Goal: Information Seeking & Learning: Learn about a topic

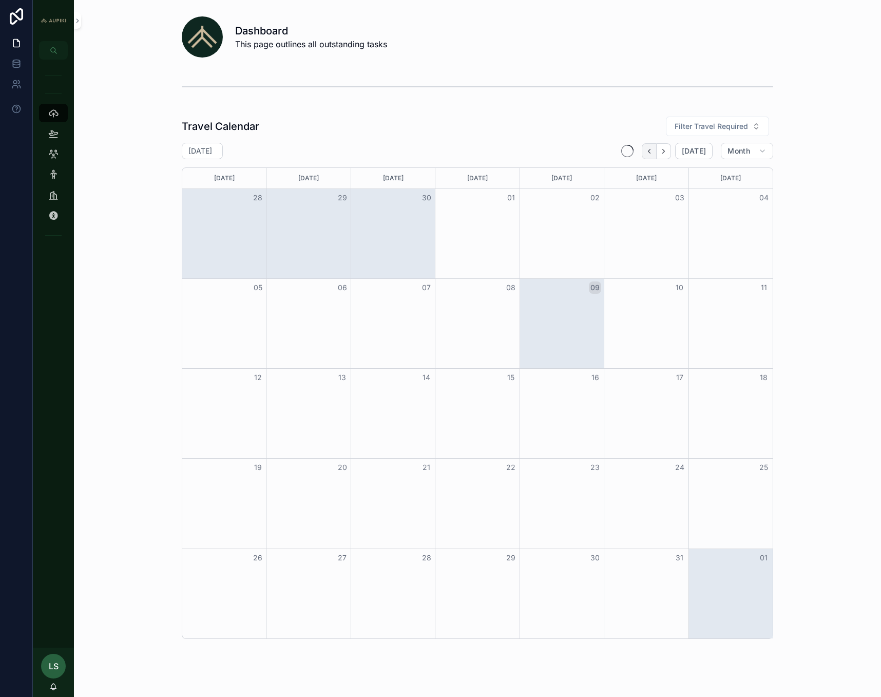
click at [649, 152] on icon "Back" at bounding box center [650, 151] width 8 height 8
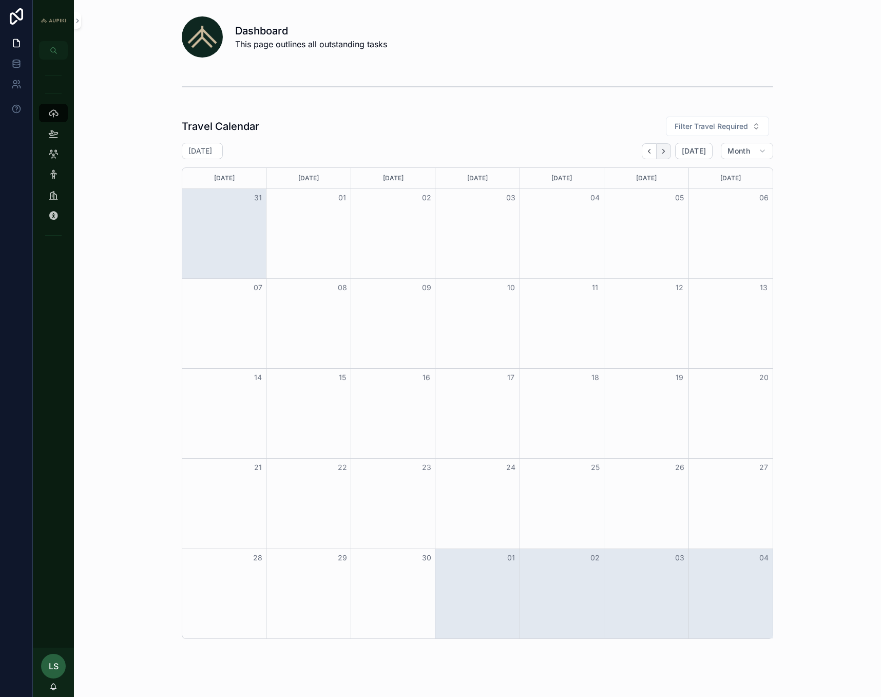
click at [666, 152] on icon "Next" at bounding box center [664, 151] width 8 height 8
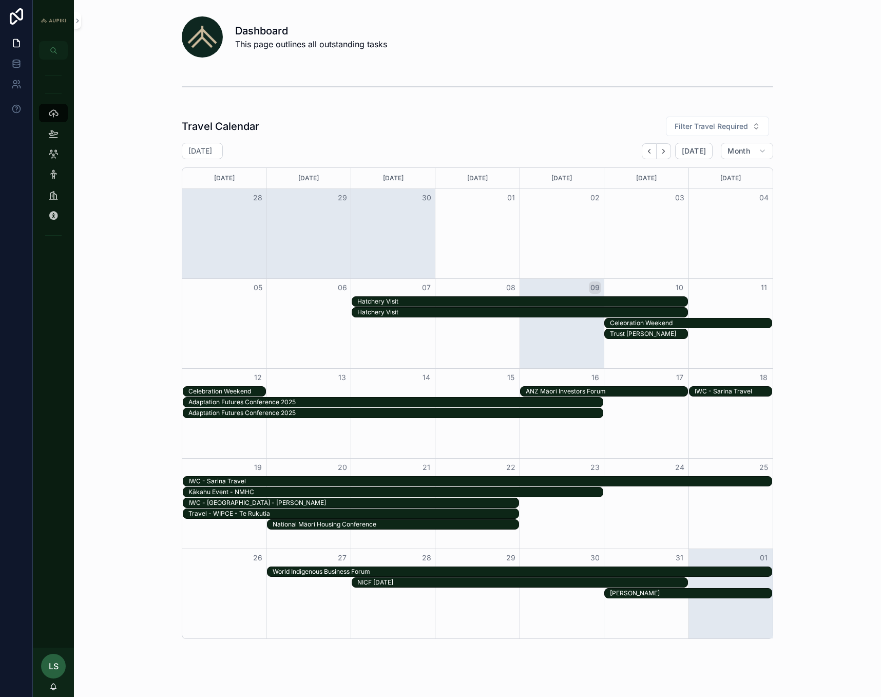
click at [325, 316] on div "Month View" at bounding box center [266, 312] width 169 height 11
click at [333, 296] on div "Month View" at bounding box center [266, 301] width 169 height 11
click at [393, 304] on div "Hatchery Visit" at bounding box center [522, 301] width 330 height 8
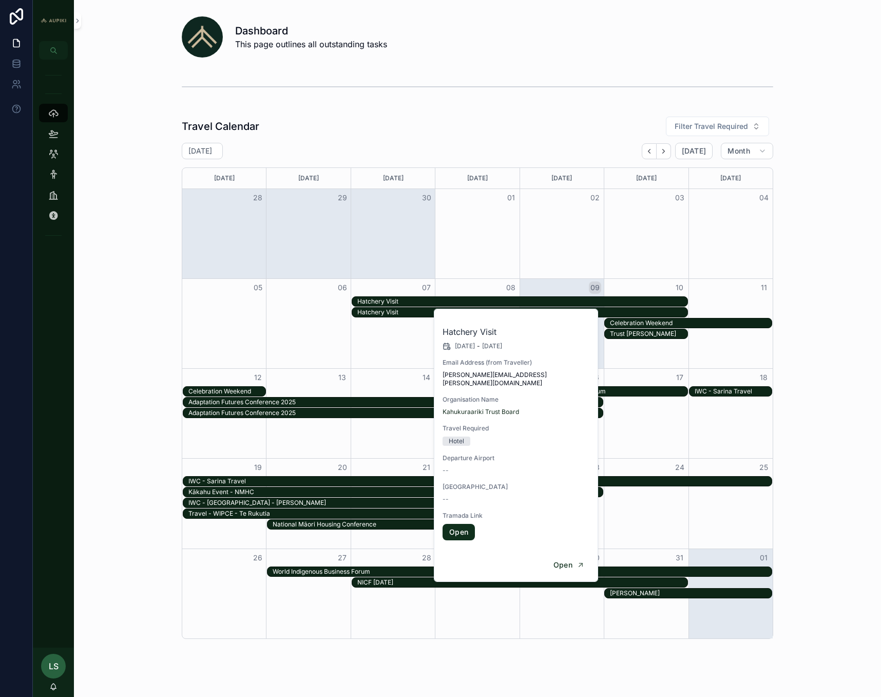
click at [389, 308] on div "Hatchery Visit" at bounding box center [522, 312] width 330 height 8
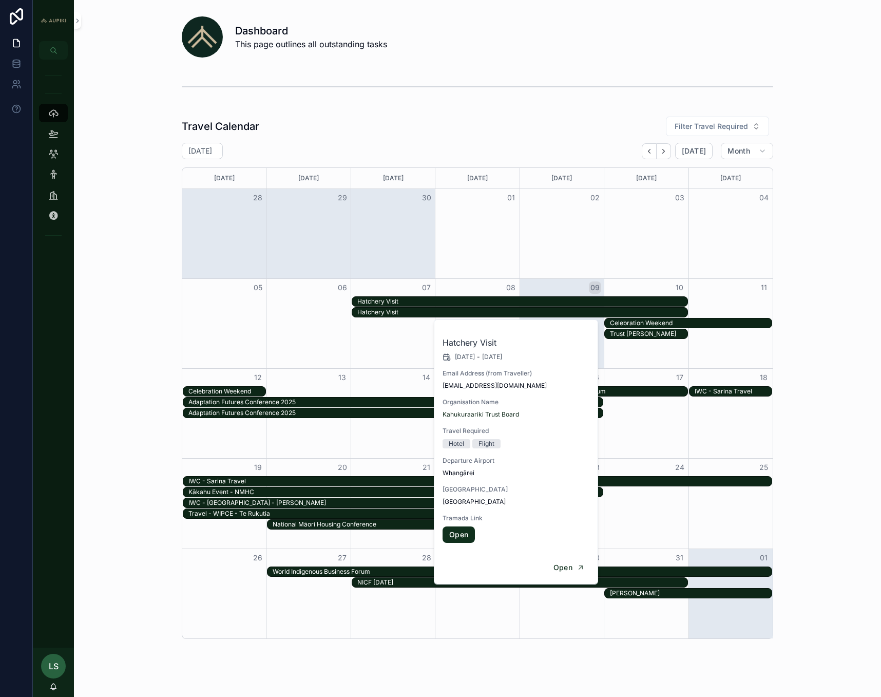
click at [390, 300] on div "Hatchery Visit" at bounding box center [522, 301] width 330 height 8
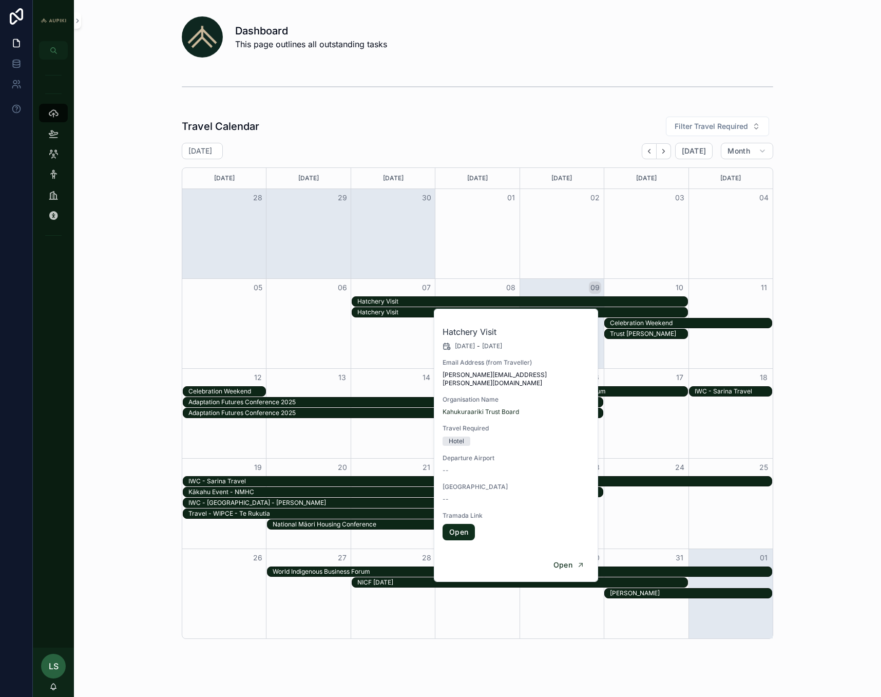
click at [390, 307] on div "Hatchery Visit" at bounding box center [520, 301] width 336 height 10
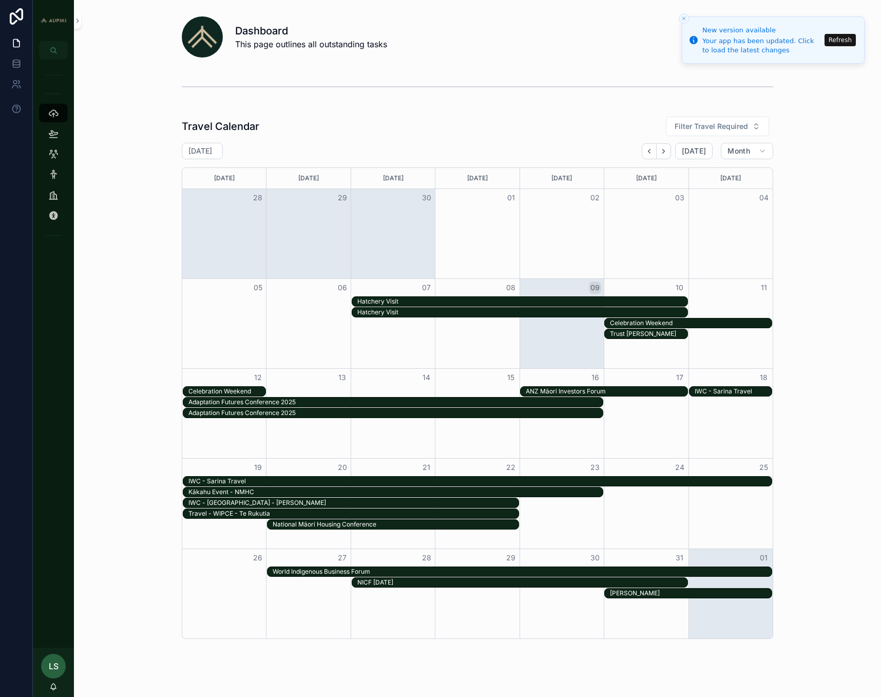
click at [836, 39] on button "Refresh" at bounding box center [840, 40] width 31 height 12
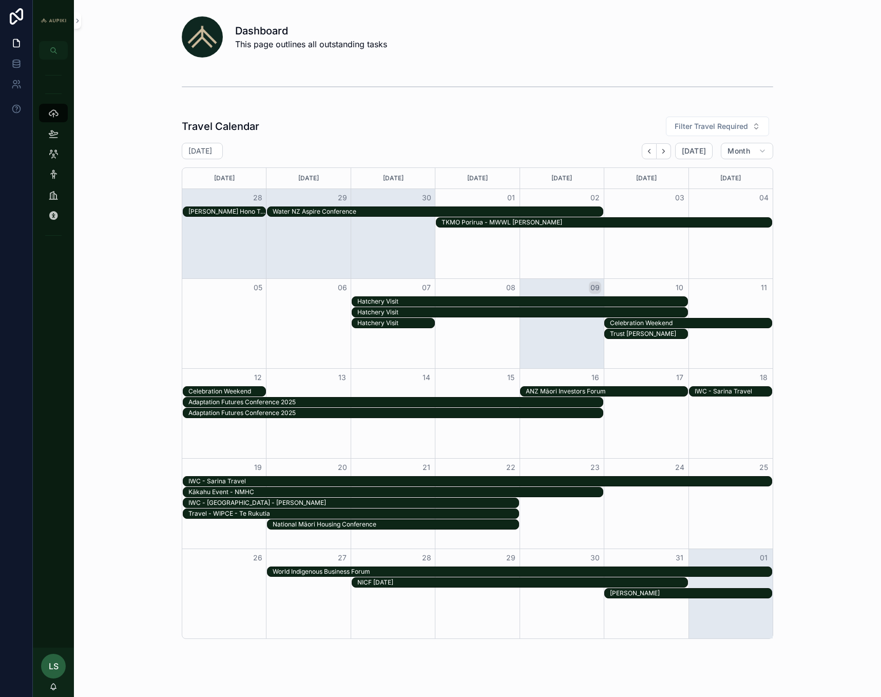
click at [494, 225] on div "TKMO Porirua - MWWL Manu Korero" at bounding box center [607, 222] width 330 height 8
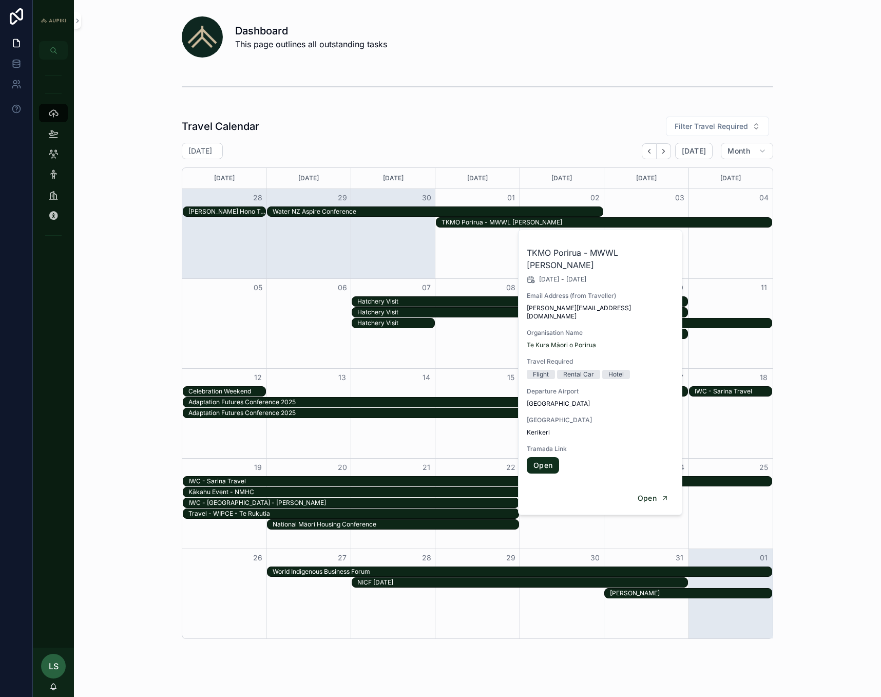
click at [538, 457] on link "Open" at bounding box center [543, 465] width 32 height 16
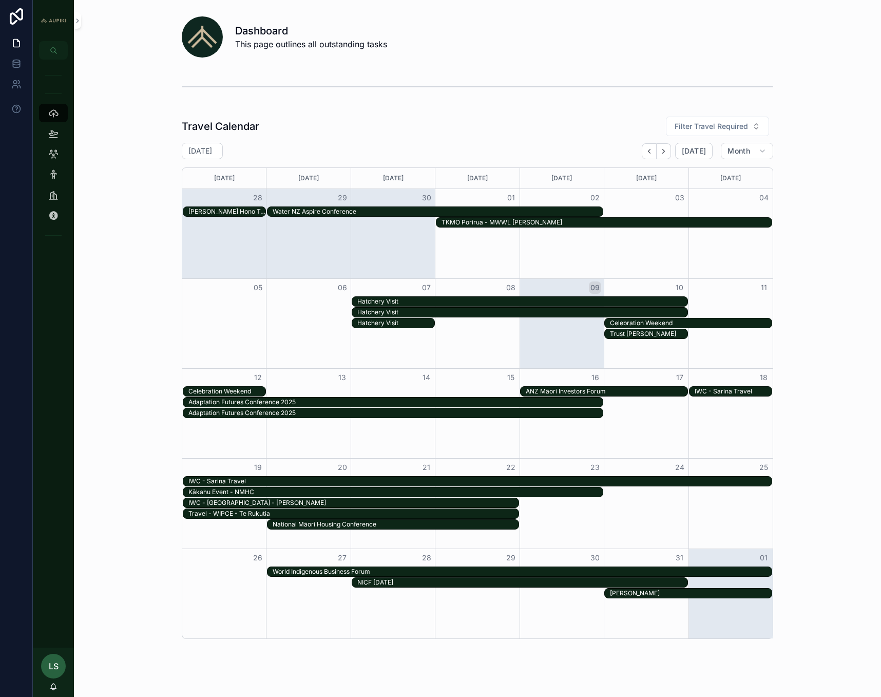
click at [510, 224] on div "TKMO Porirua - MWWL Manu Korero" at bounding box center [607, 222] width 330 height 8
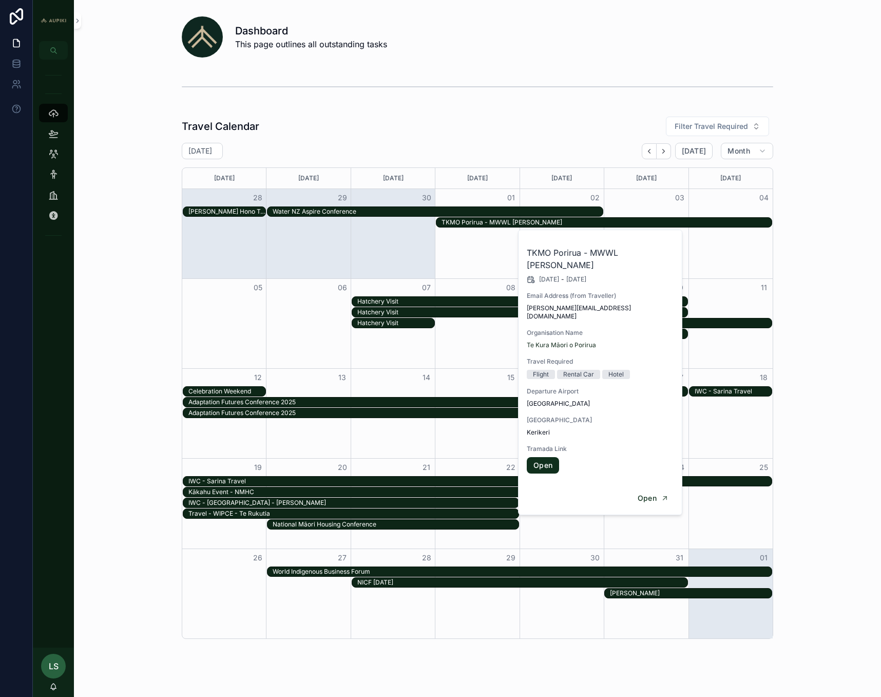
click at [547, 457] on link "Open" at bounding box center [543, 465] width 32 height 16
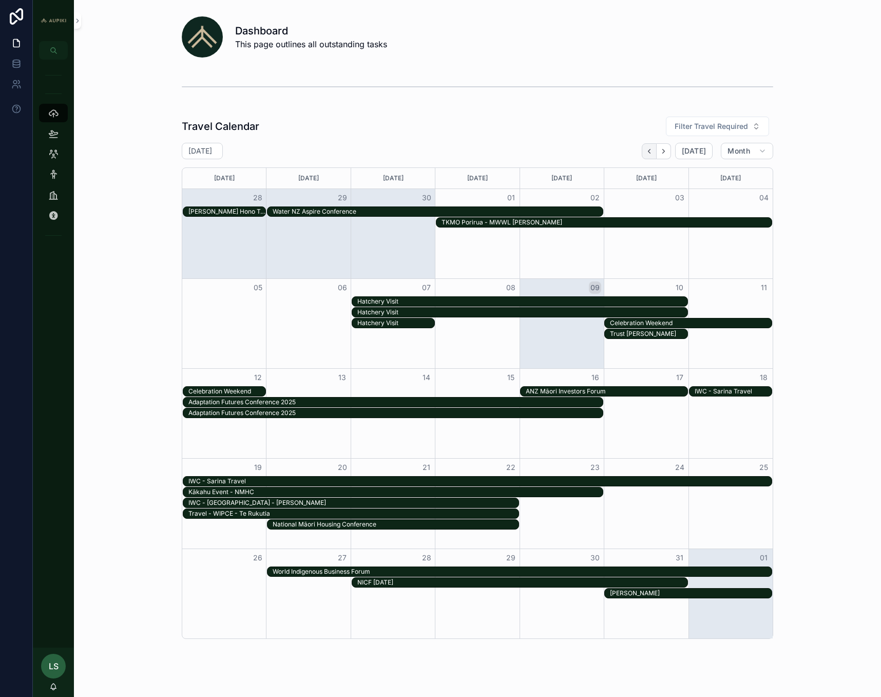
click at [649, 152] on icon "Back" at bounding box center [650, 151] width 8 height 8
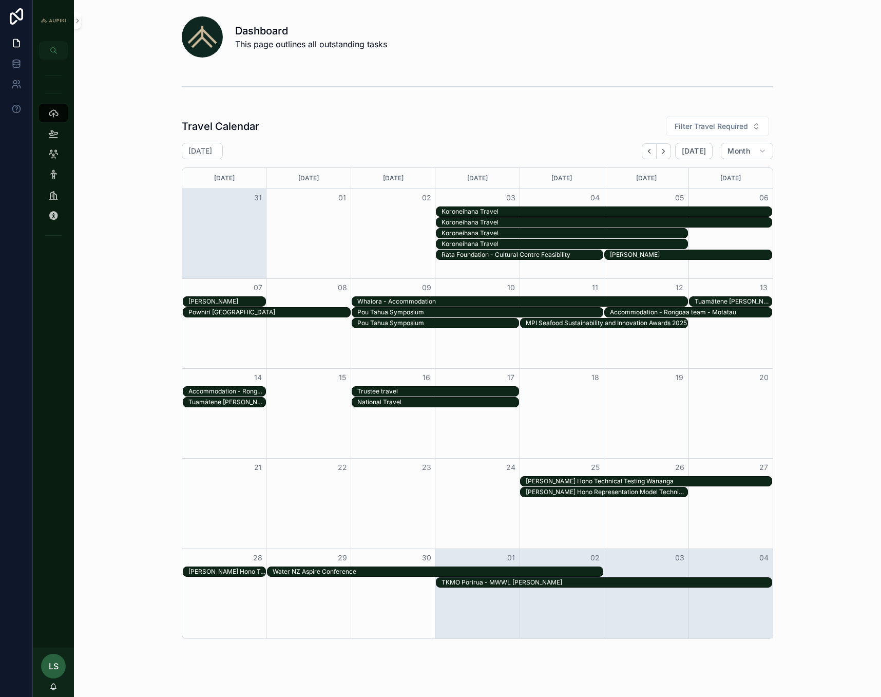
click at [560, 214] on div "Koroneihana Travel" at bounding box center [607, 211] width 330 height 8
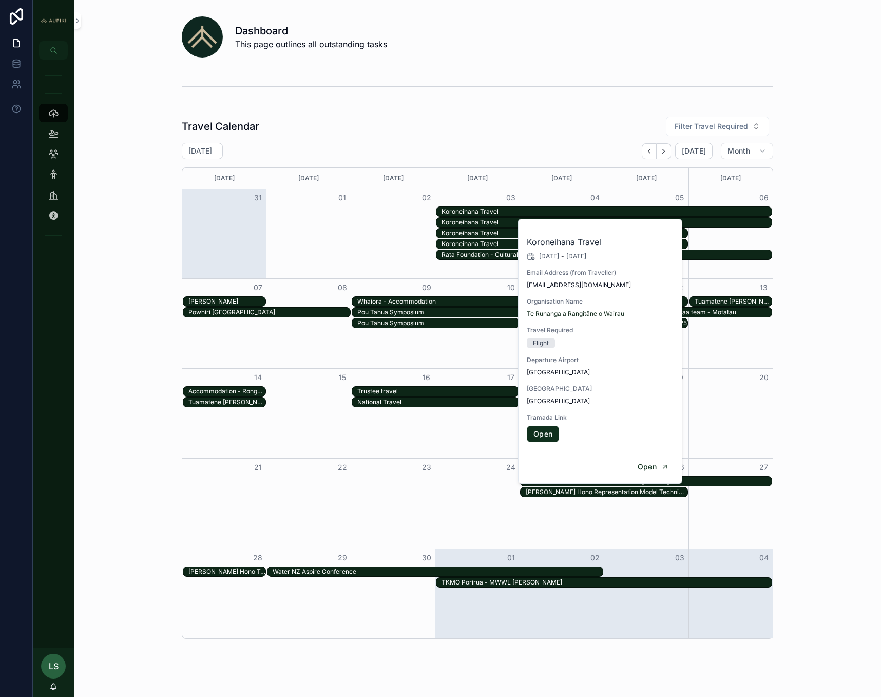
click at [818, 612] on div "Travel Calendar Filter Travel Required September 2025 Today Month Sunday Monday…" at bounding box center [477, 377] width 791 height 531
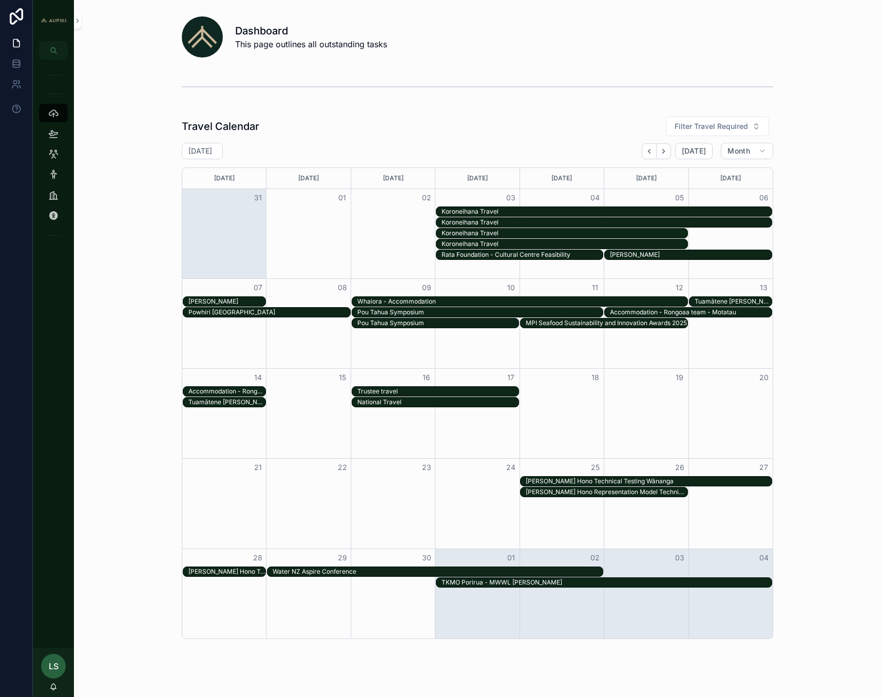
click at [389, 575] on div "Water NZ Aspire Conference" at bounding box center [438, 572] width 330 height 8
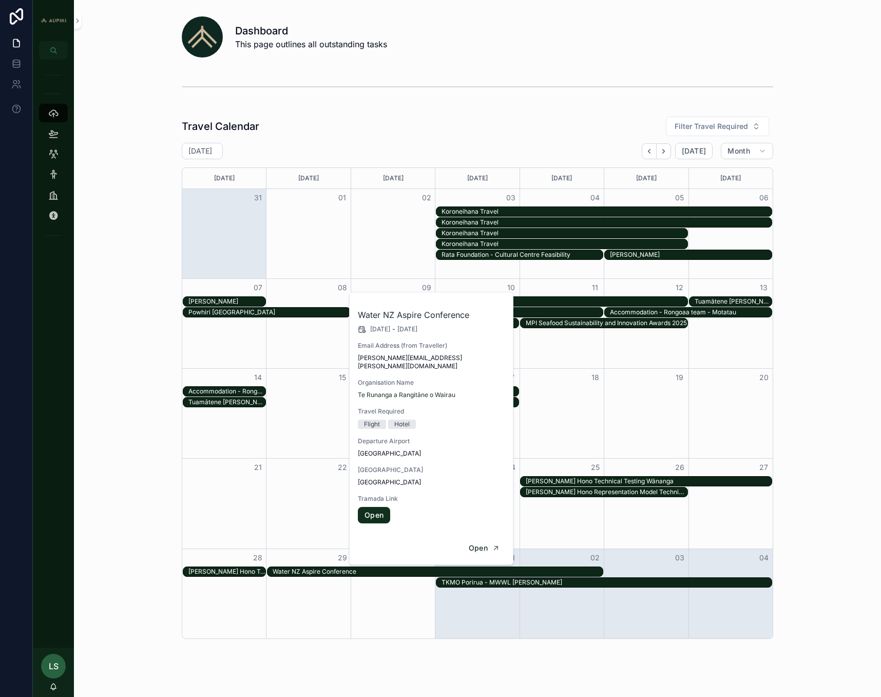
click at [379, 508] on link "Open" at bounding box center [374, 515] width 32 height 16
click at [813, 404] on div "Travel Calendar Filter Travel Required September 2025 Today Month Sunday Monday…" at bounding box center [477, 377] width 791 height 531
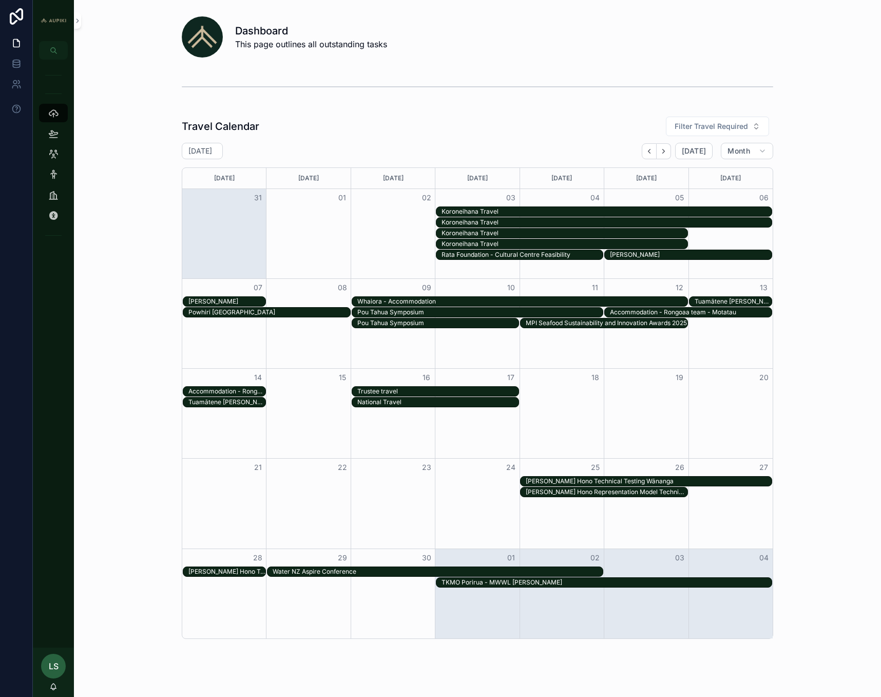
click at [239, 574] on div "Ka Tātai Hono Technical Testing Wānanga" at bounding box center [226, 572] width 77 height 8
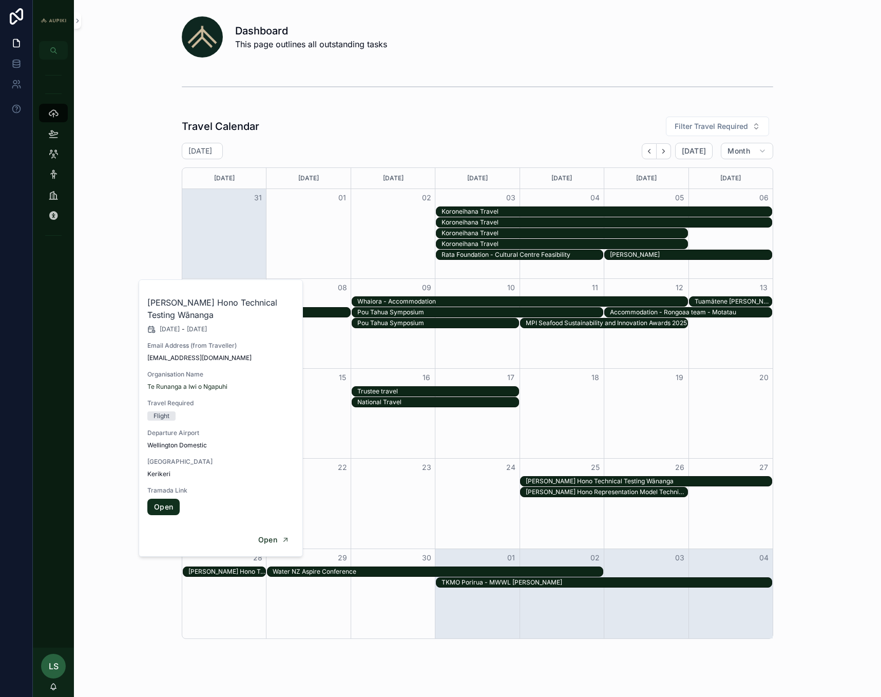
click at [558, 493] on div "Ka Tātai Hono Representation Model Technical Testing Group" at bounding box center [607, 492] width 162 height 8
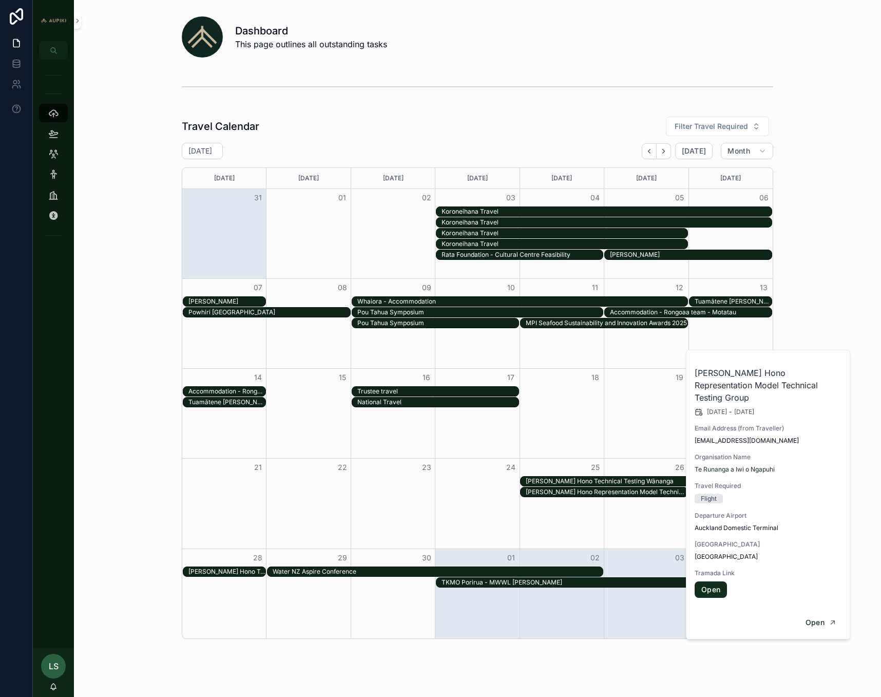
click at [573, 481] on div "Ka Tātai Hono Technical Testing Wānanga" at bounding box center [649, 481] width 246 height 8
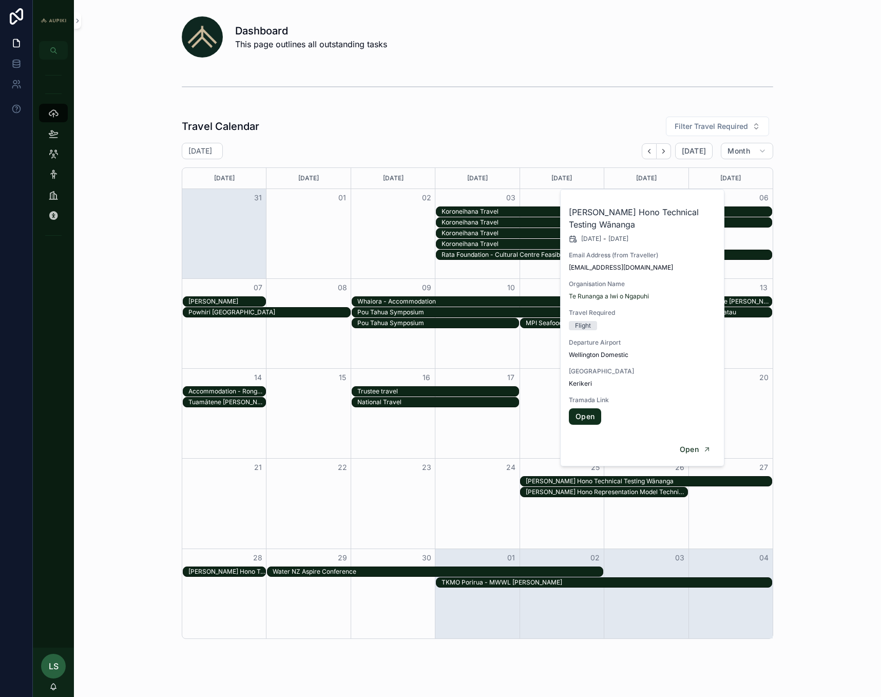
click at [461, 391] on div "Trustee travel" at bounding box center [438, 391] width 162 height 8
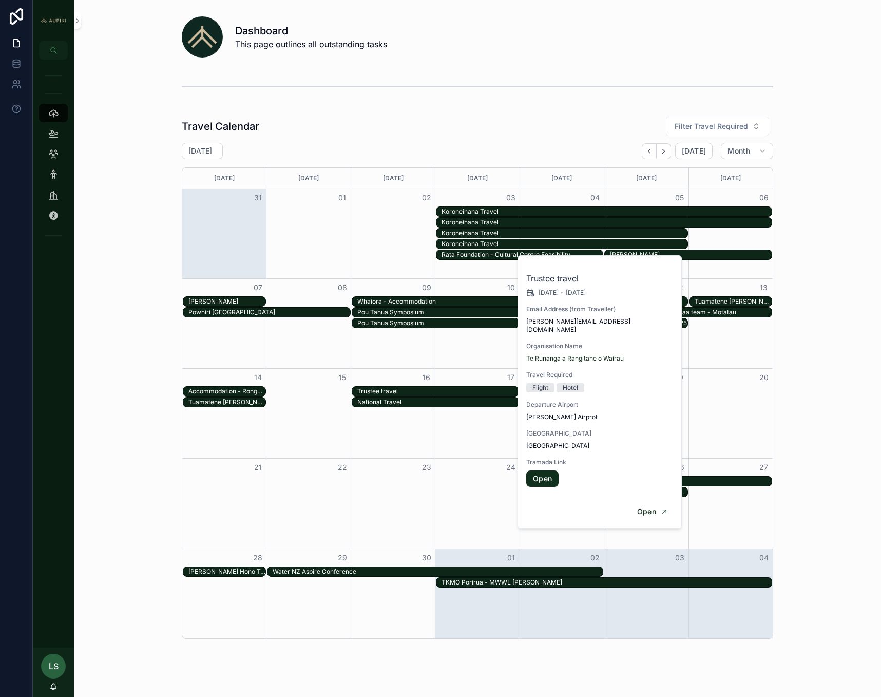
click at [535, 470] on link "Open" at bounding box center [542, 478] width 32 height 16
click at [846, 403] on div "Travel Calendar Filter Travel Required September 2025 Today Month Sunday Monday…" at bounding box center [477, 377] width 791 height 531
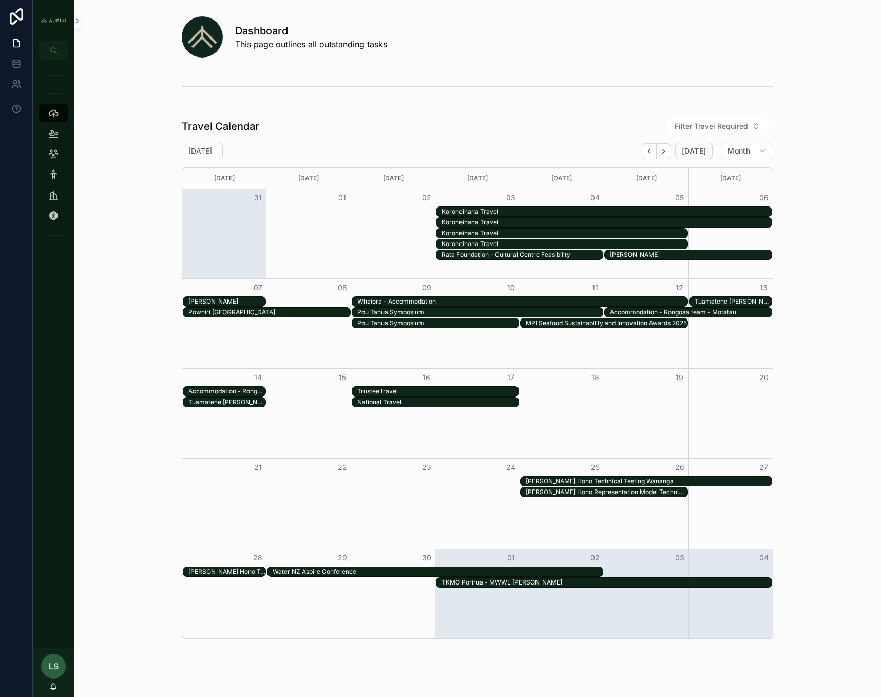
click at [390, 391] on div "Trustee travel" at bounding box center [438, 391] width 162 height 8
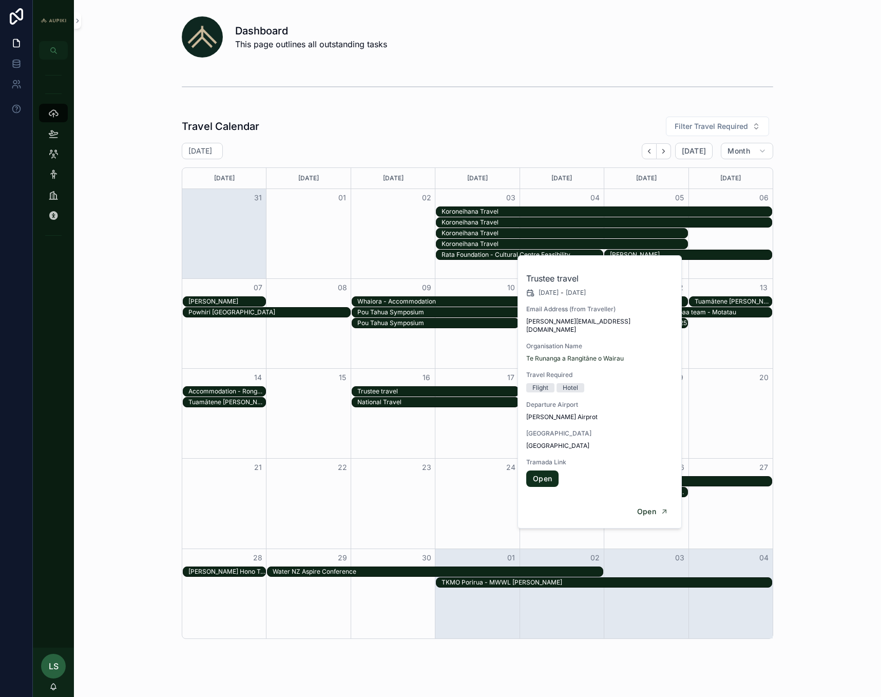
click at [388, 403] on div "National Travel" at bounding box center [438, 402] width 162 height 8
